Goal: Find contact information: Find contact information

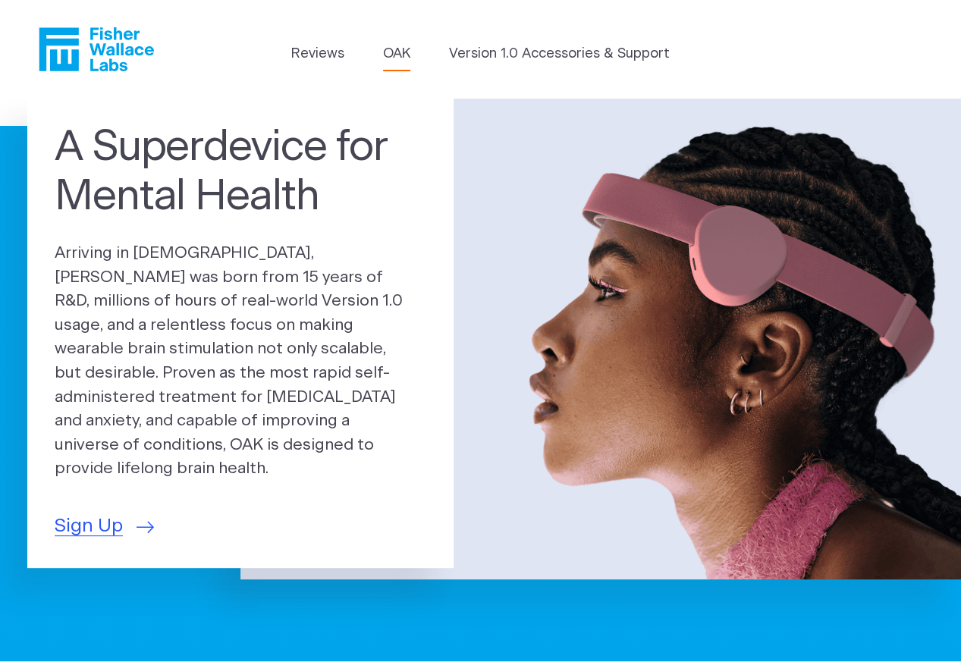
click at [391, 49] on link "OAK" at bounding box center [396, 54] width 27 height 20
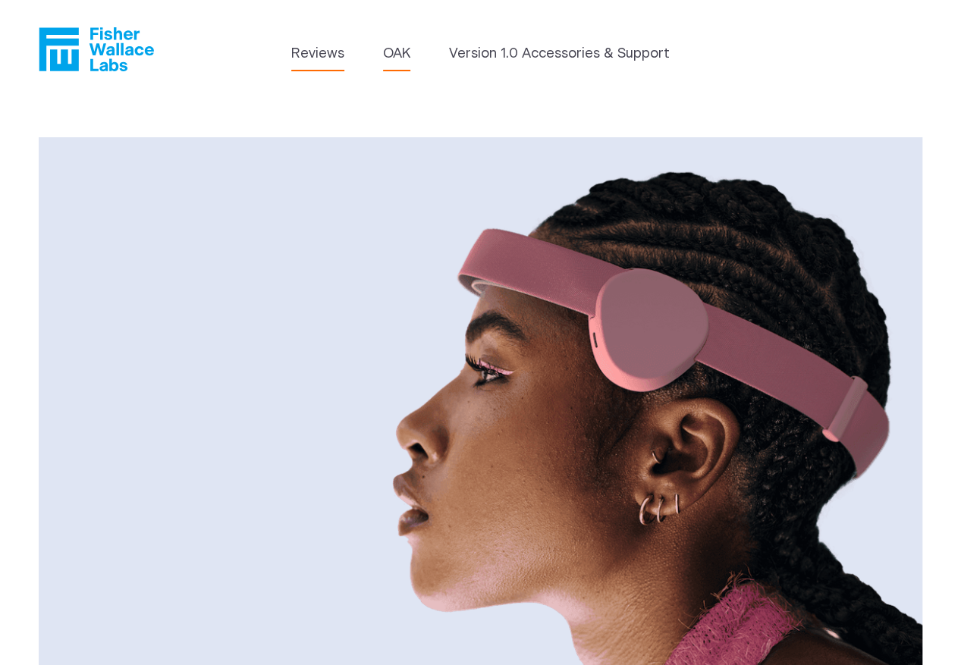
click at [312, 52] on link "Reviews" at bounding box center [317, 54] width 53 height 20
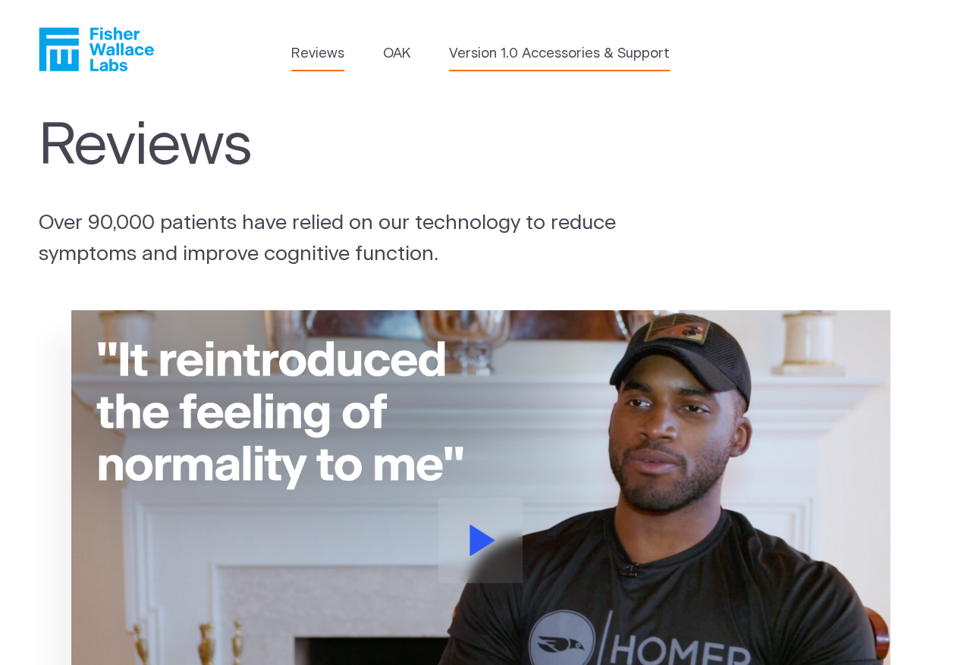
click at [493, 52] on link "Version 1.0 Accessories & Support" at bounding box center [559, 54] width 221 height 20
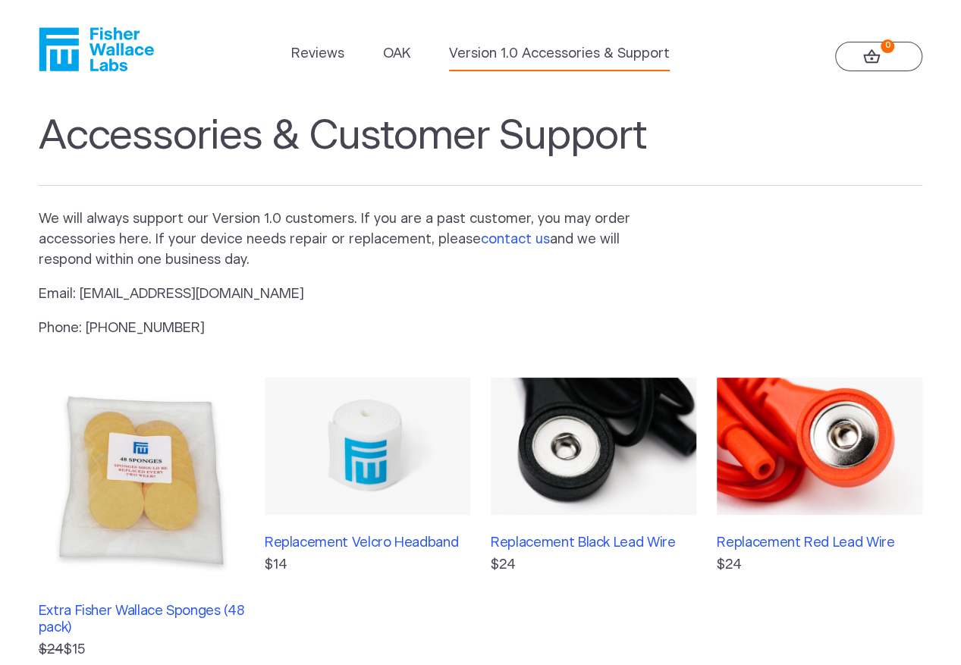
click at [498, 240] on link "contact us" at bounding box center [515, 240] width 69 height 14
click at [499, 240] on link "contact us" at bounding box center [515, 240] width 69 height 14
drag, startPoint x: 79, startPoint y: 294, endPoint x: 230, endPoint y: 291, distance: 151.0
click at [230, 291] on p "Email: [EMAIL_ADDRESS][DOMAIN_NAME]" at bounding box center [348, 294] width 619 height 20
copy p "[EMAIL_ADDRESS][DOMAIN_NAME]"
